Goal: Information Seeking & Learning: Learn about a topic

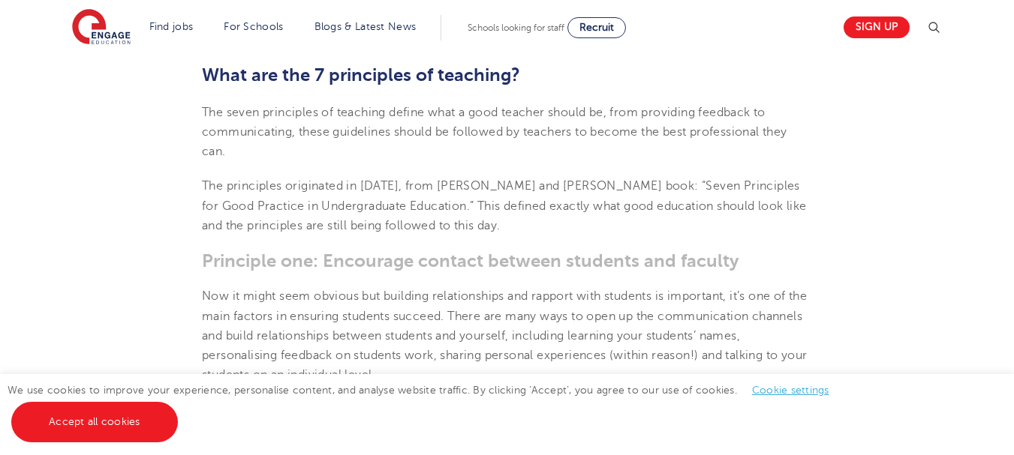
scroll to position [525, 0]
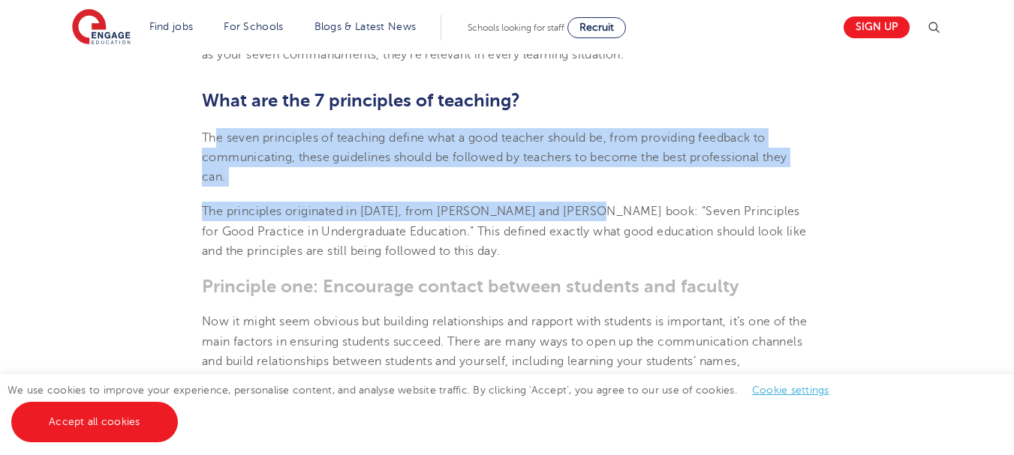
drag, startPoint x: 215, startPoint y: 137, endPoint x: 584, endPoint y: 194, distance: 373.4
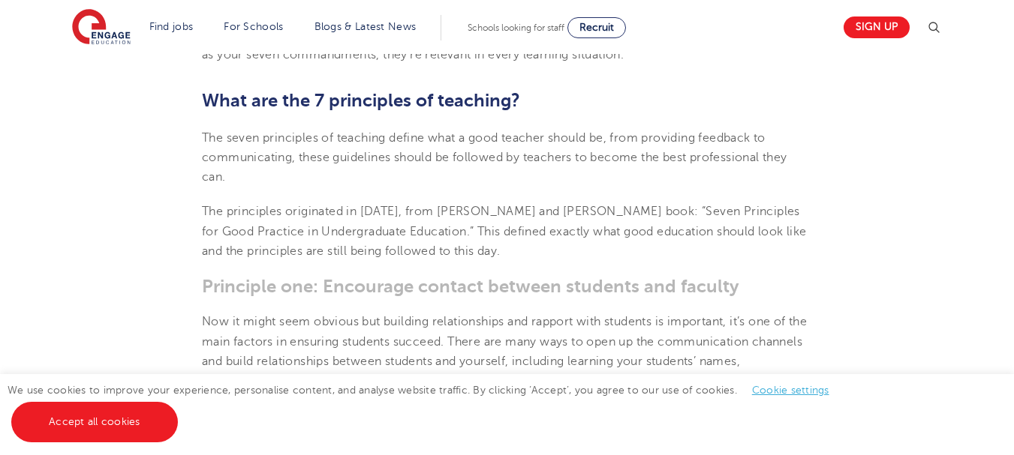
click at [643, 258] on p "The principles originated in [DATE], from [PERSON_NAME] and [PERSON_NAME] book:…" at bounding box center [507, 231] width 610 height 59
drag, startPoint x: 609, startPoint y: 259, endPoint x: 178, endPoint y: 141, distance: 446.5
copy section "The seven principles of teaching define what a good teacher should be, from pro…"
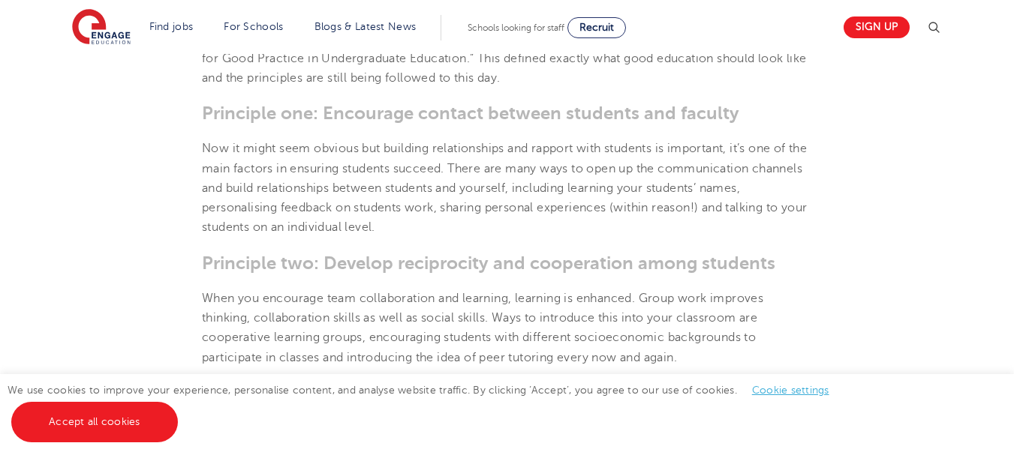
scroll to position [675, 0]
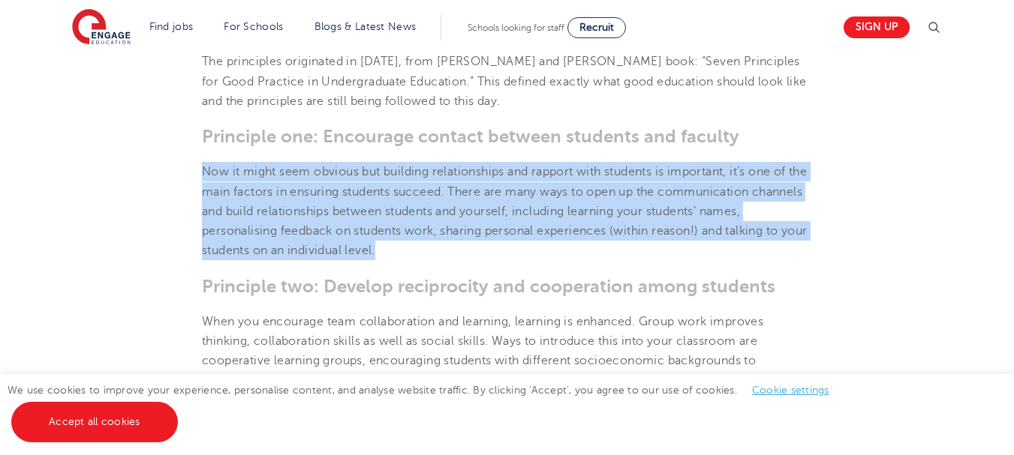
drag, startPoint x: 407, startPoint y: 251, endPoint x: 186, endPoint y: 177, distance: 232.8
copy p "Now it might seem obvious but building relationships and rapport with students …"
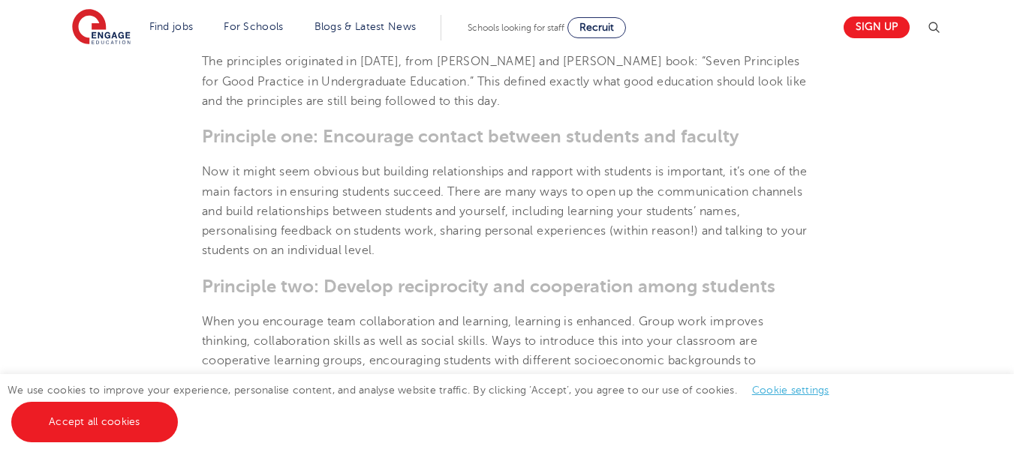
click at [425, 276] on h3 "Principle two: Develop reciprocity and cooperation among students" at bounding box center [507, 286] width 610 height 21
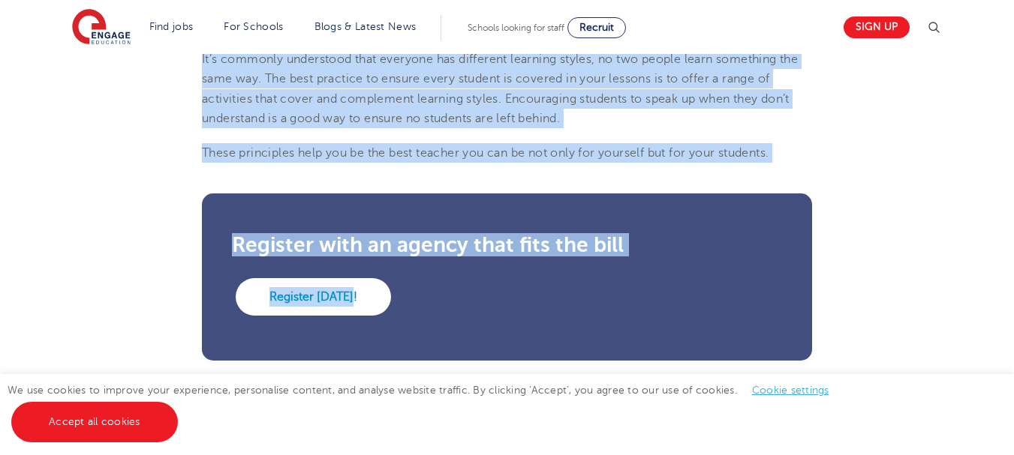
scroll to position [1651, 0]
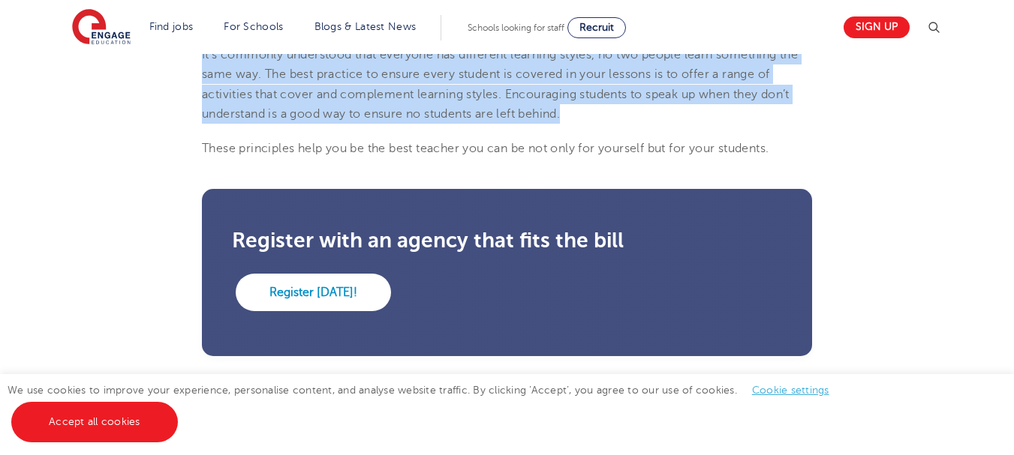
drag, startPoint x: 198, startPoint y: 214, endPoint x: 573, endPoint y: 113, distance: 388.6
copy section "Loremipsu dol: Sitametco adipisc elitsed doeiusmo tem incidid Utl et dolor magn…"
